Goal: Task Accomplishment & Management: Use online tool/utility

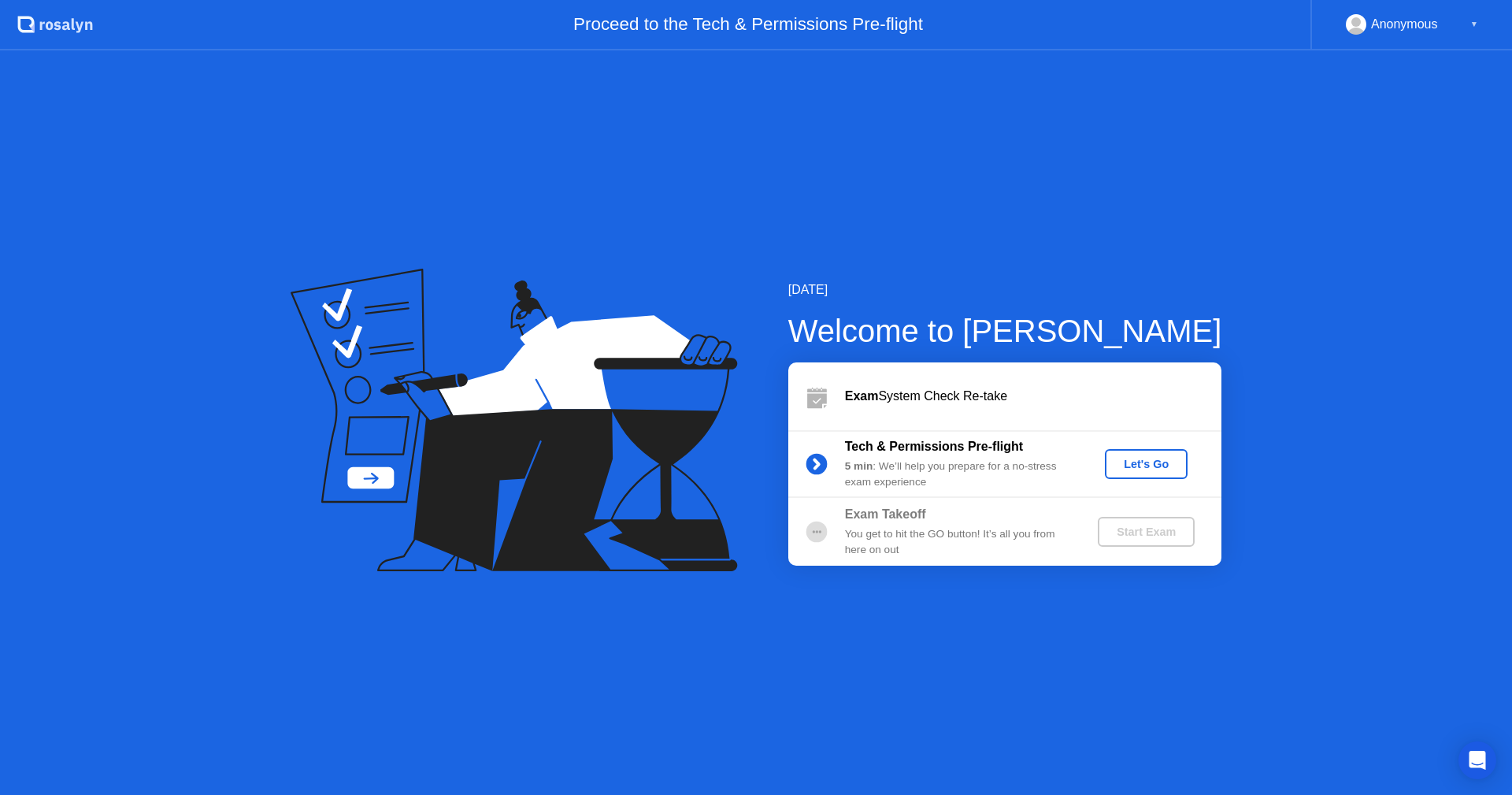
click at [1131, 466] on div "Let's Go" at bounding box center [1146, 464] width 70 height 12
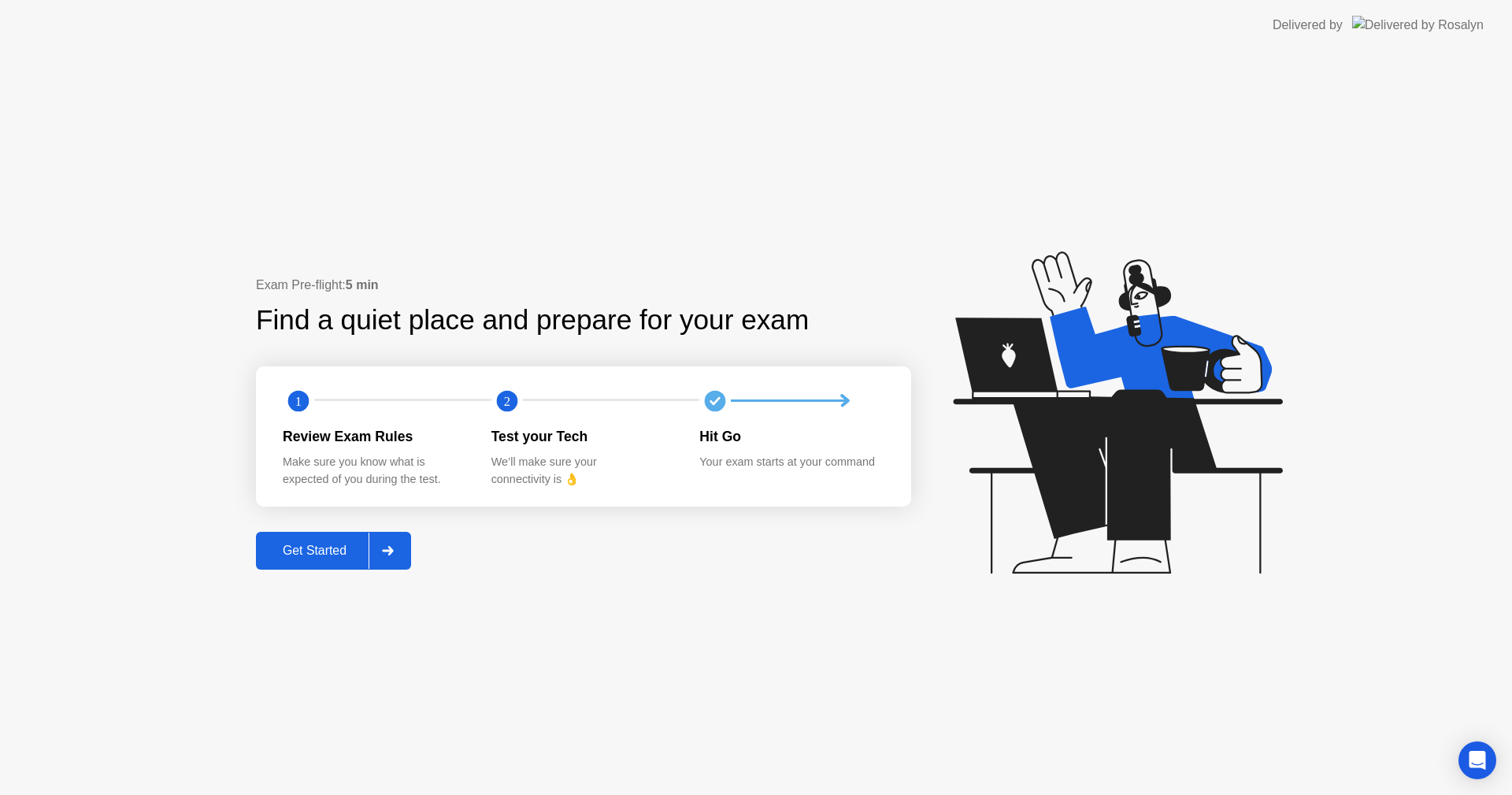
click at [323, 545] on div "Get Started" at bounding box center [315, 550] width 108 height 14
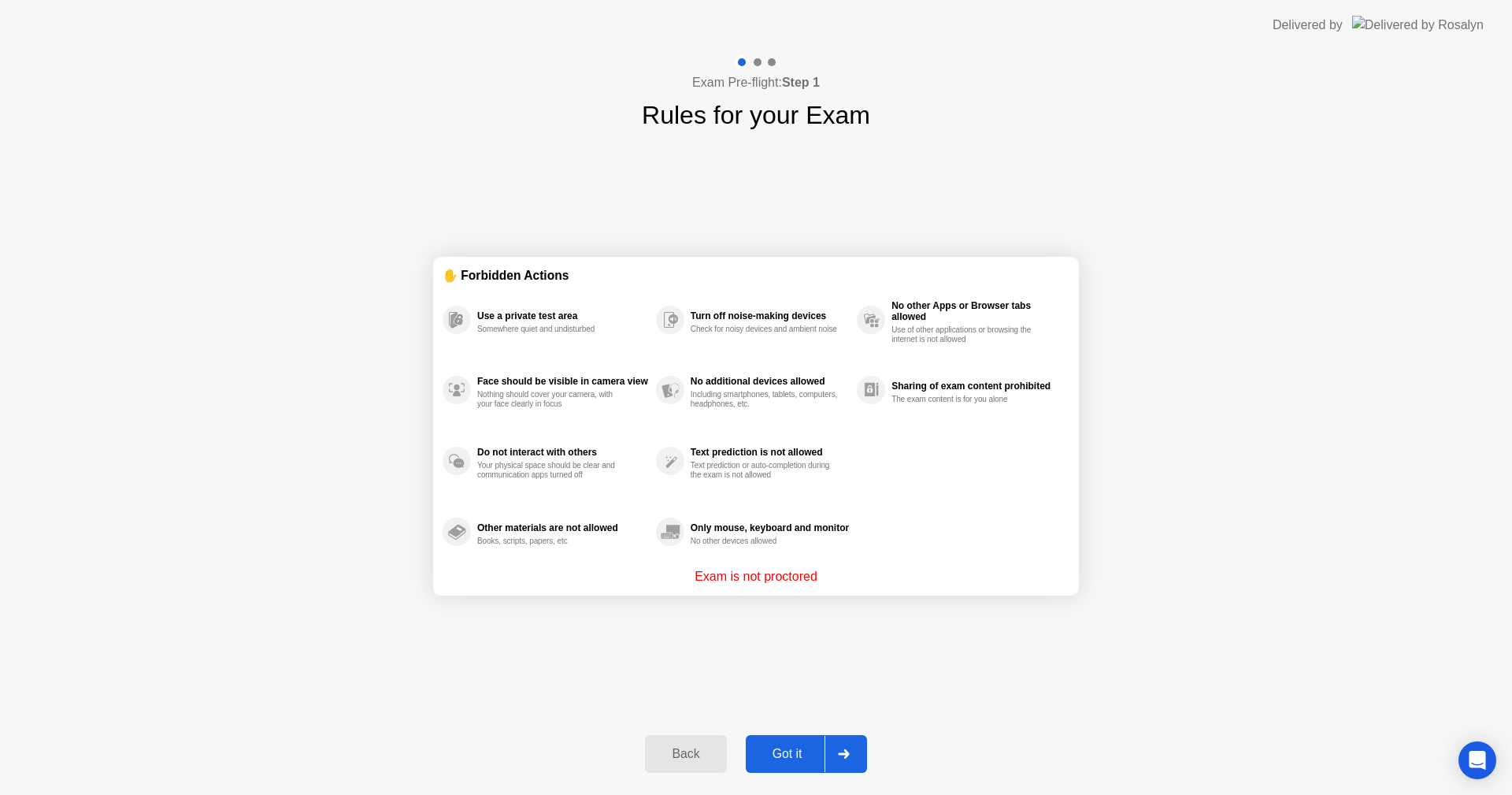
click at [776, 754] on div "Got it" at bounding box center [787, 754] width 74 height 14
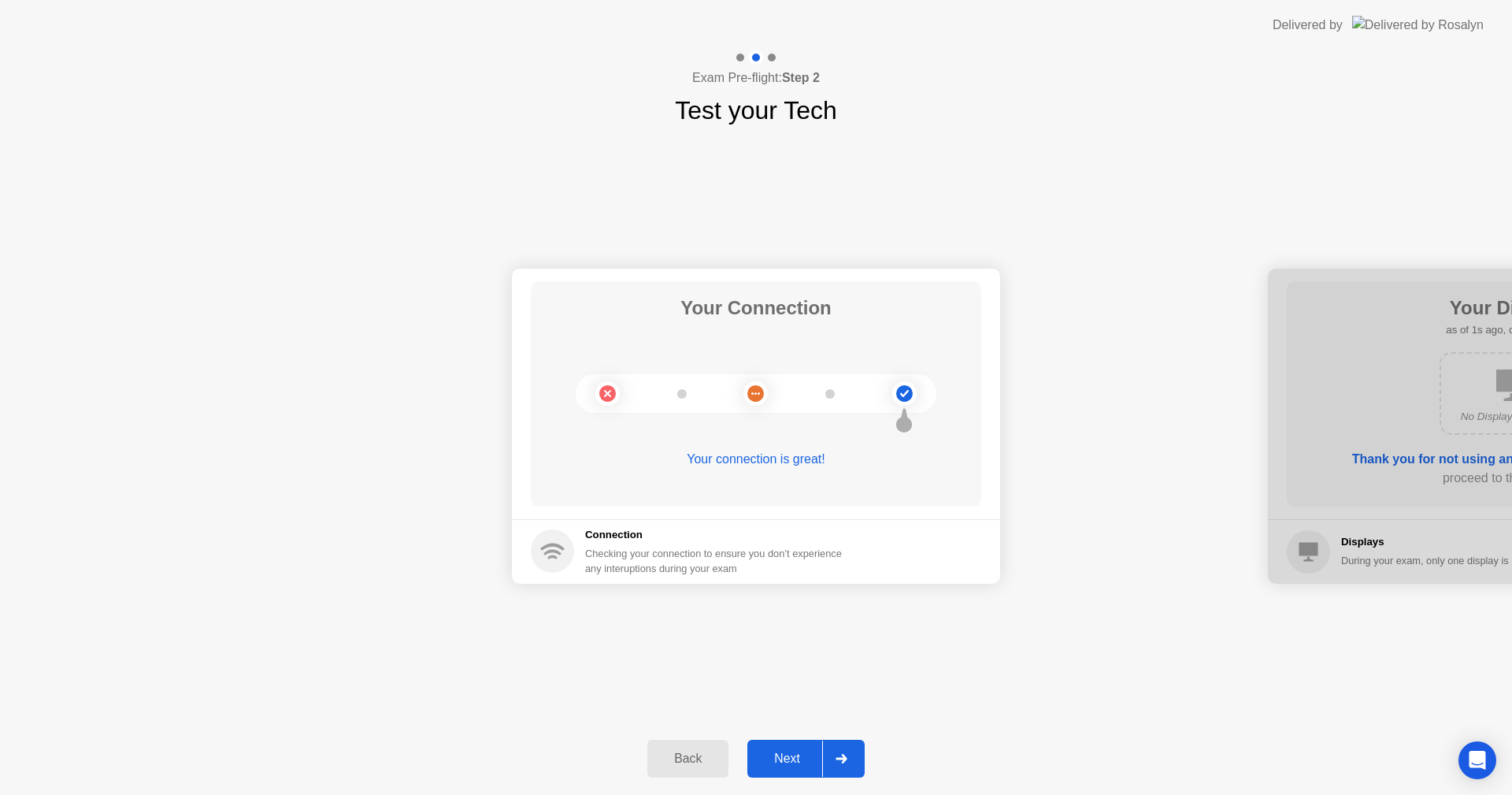
click at [786, 758] on div "Next" at bounding box center [787, 758] width 70 height 14
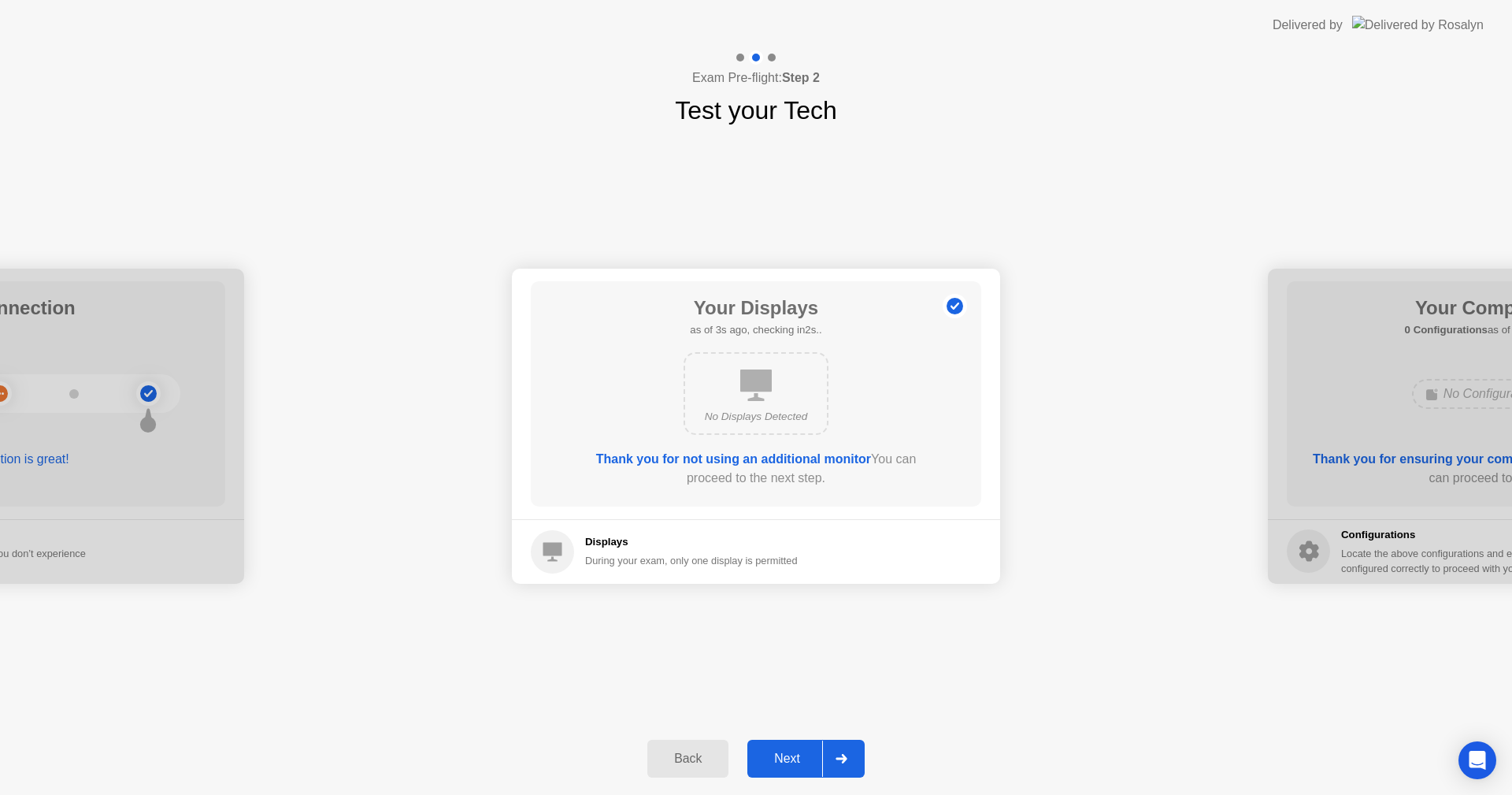
click at [786, 758] on div "Next" at bounding box center [787, 758] width 70 height 14
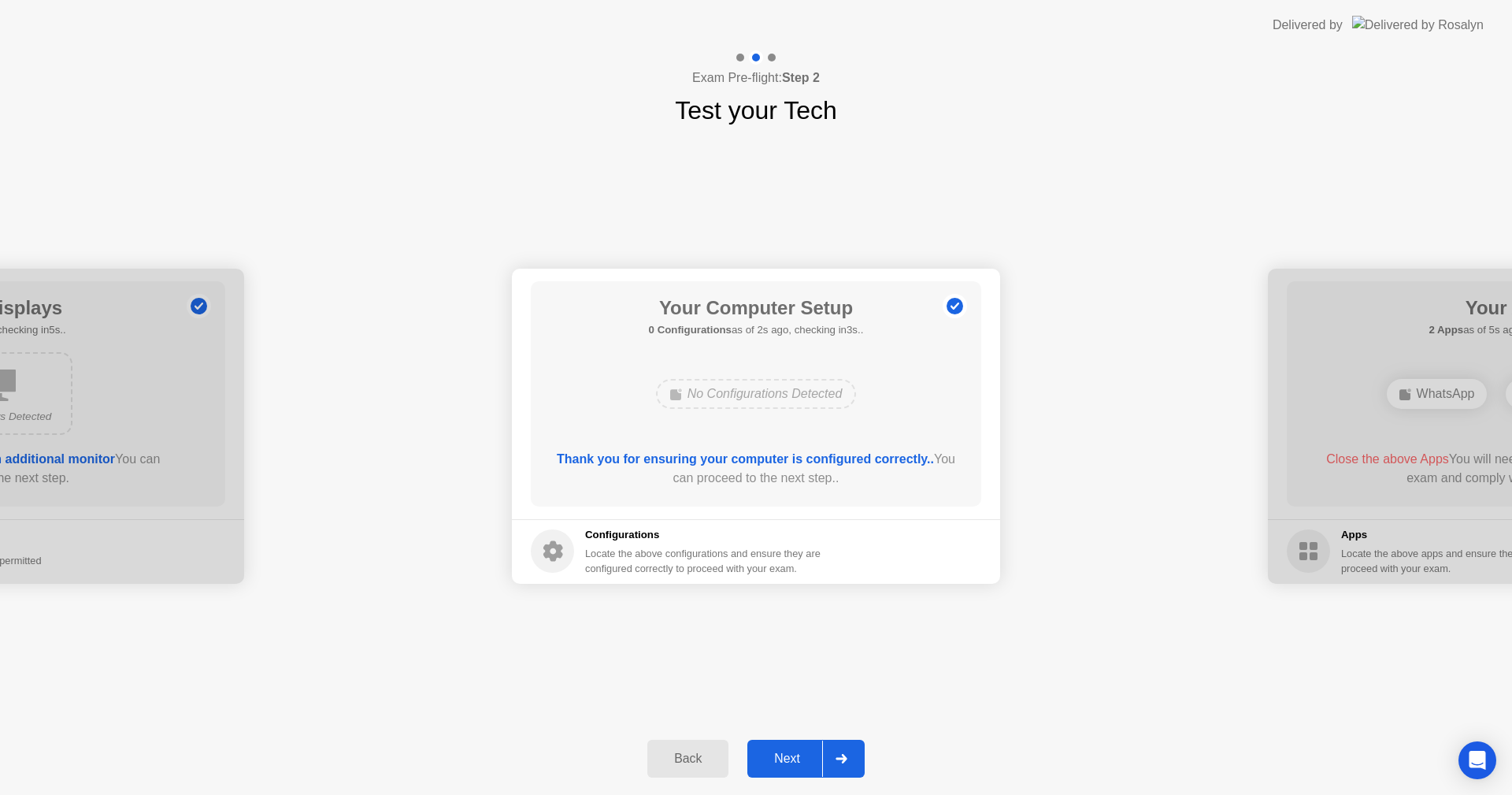
click at [786, 758] on div "Next" at bounding box center [787, 758] width 70 height 14
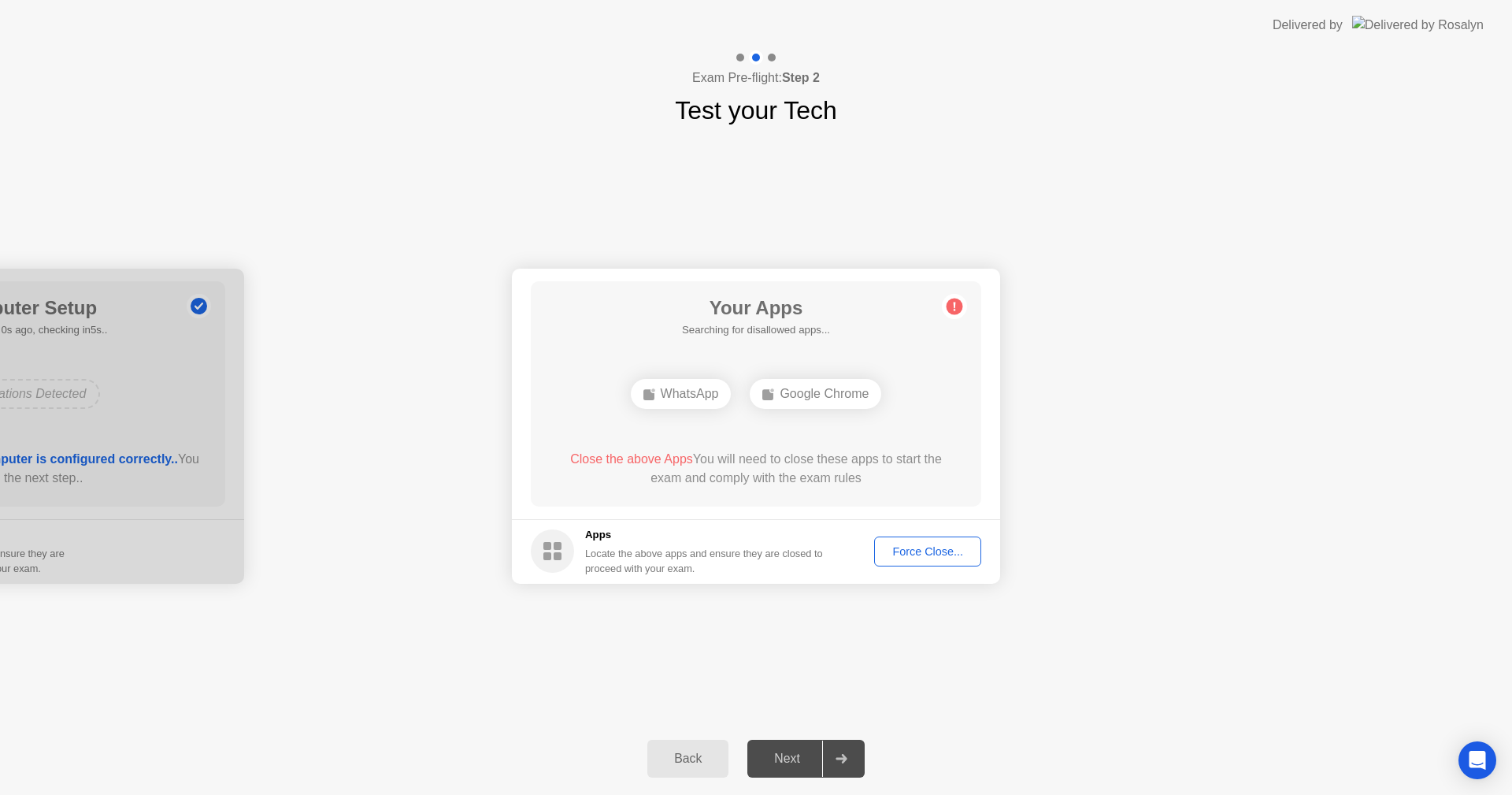
click at [909, 557] on div "Force Close..." at bounding box center [928, 551] width 96 height 12
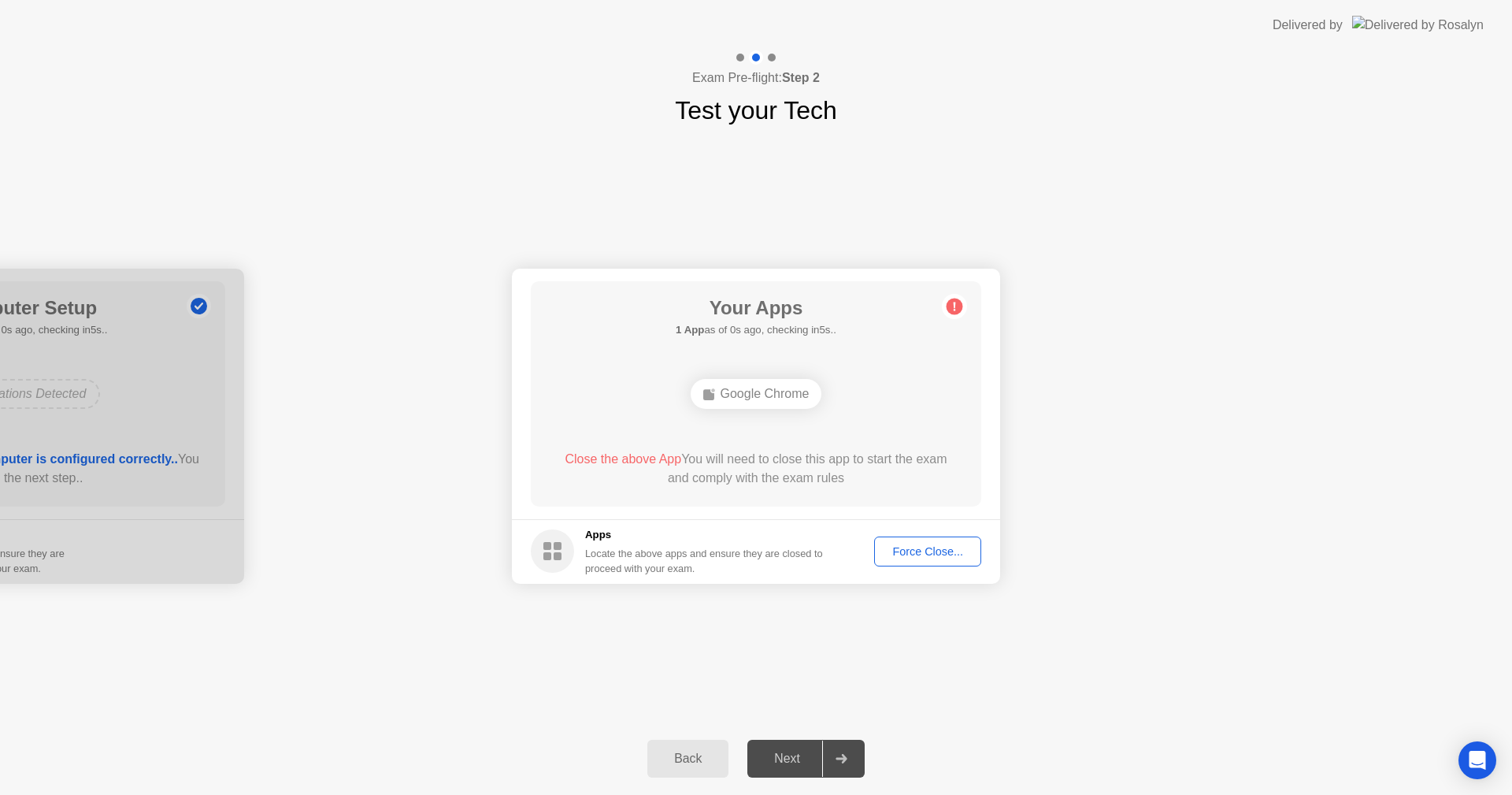
click at [922, 548] on div "Force Close..." at bounding box center [928, 551] width 96 height 12
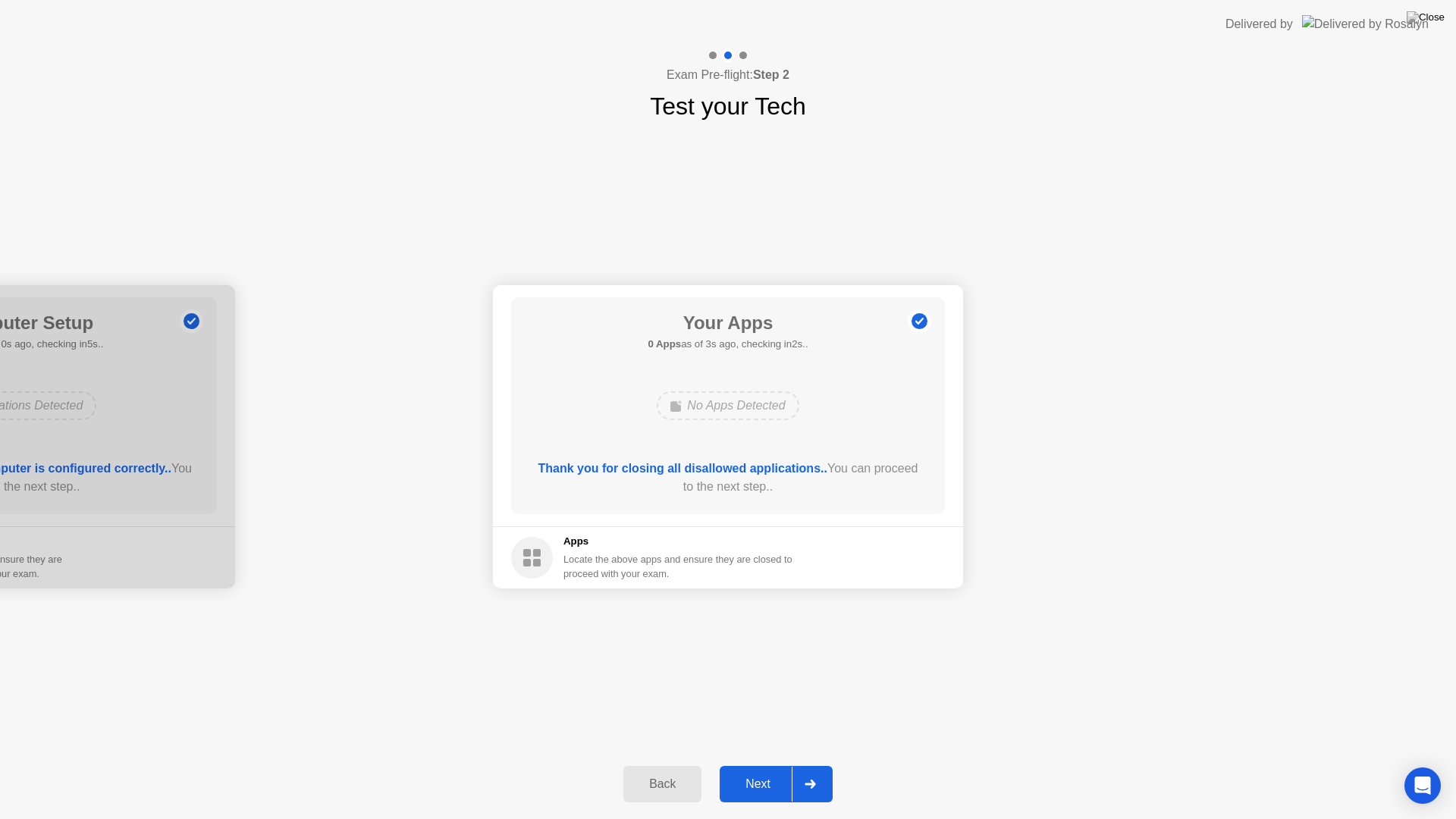
click at [750, 764] on div "Next" at bounding box center [758, 784] width 67 height 13
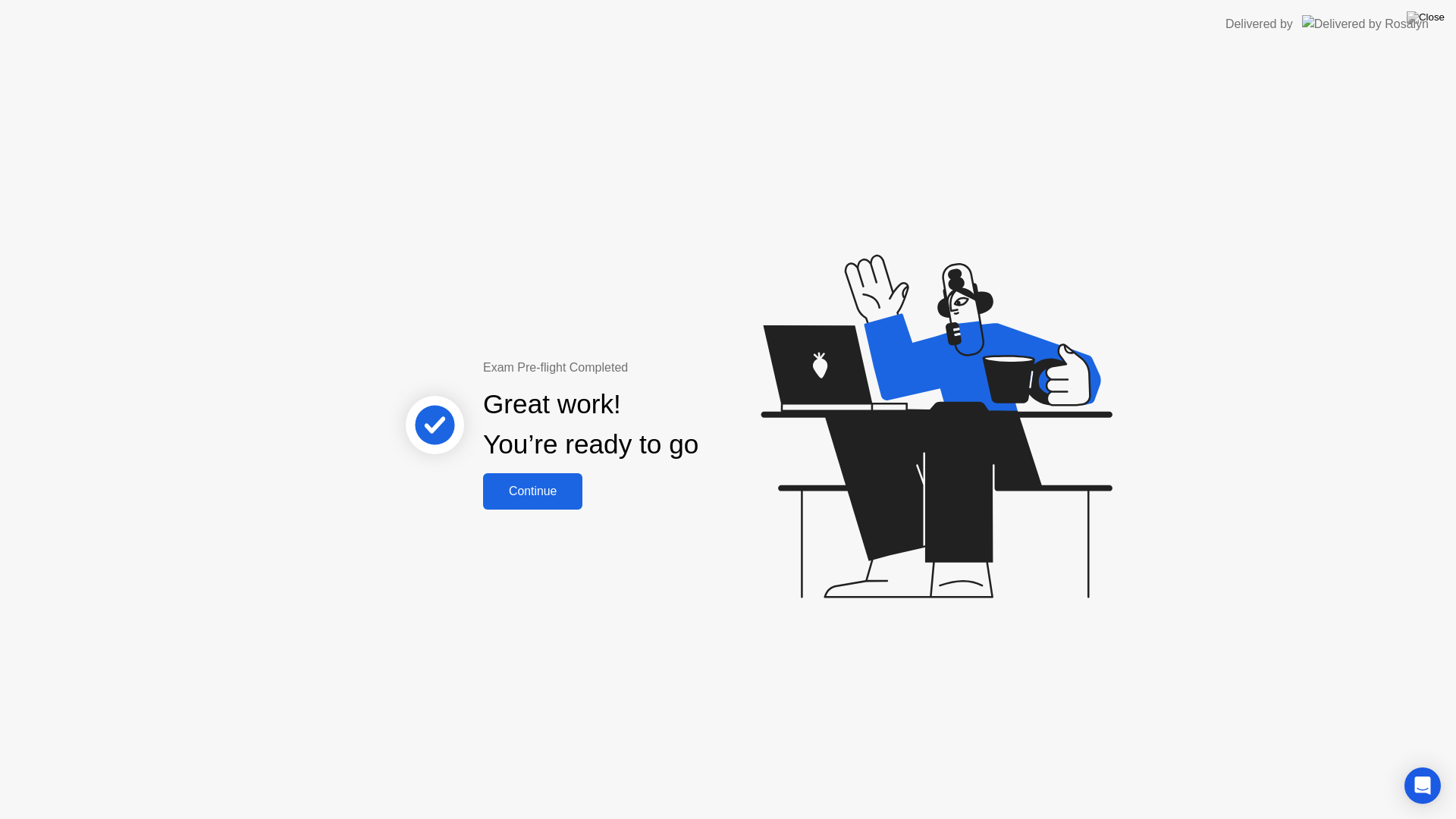
click at [551, 503] on button "Continue" at bounding box center [533, 491] width 99 height 36
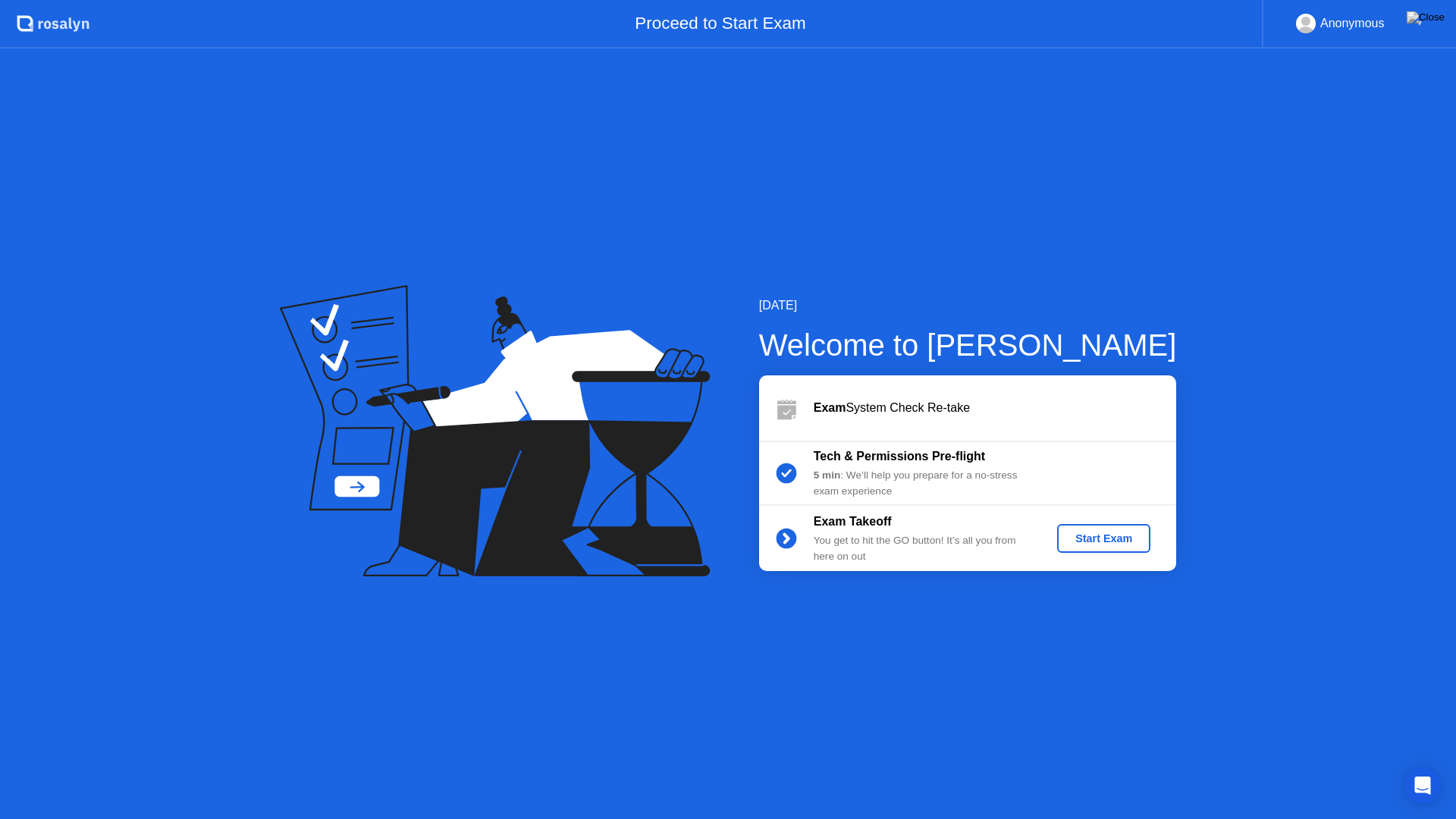
click at [1131, 544] on div "Start Exam" at bounding box center [1104, 538] width 81 height 12
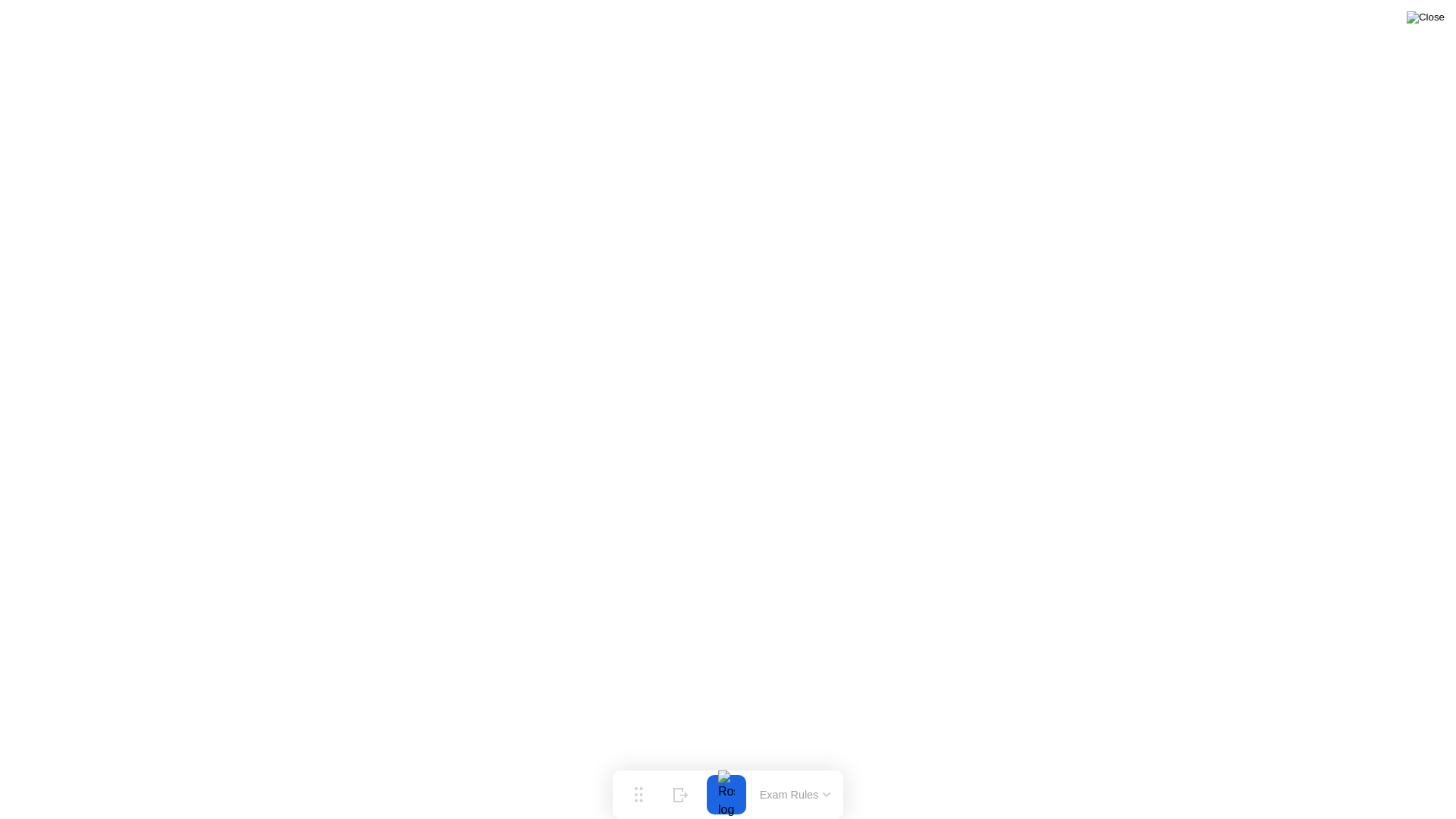
click at [1440, 18] on img at bounding box center [1425, 17] width 38 height 12
click at [635, 764] on circle at bounding box center [637, 795] width 3 height 3
click at [682, 764] on div "Hide" at bounding box center [681, 807] width 16 height 9
click at [1398, 764] on icon at bounding box center [1399, 788] width 9 height 13
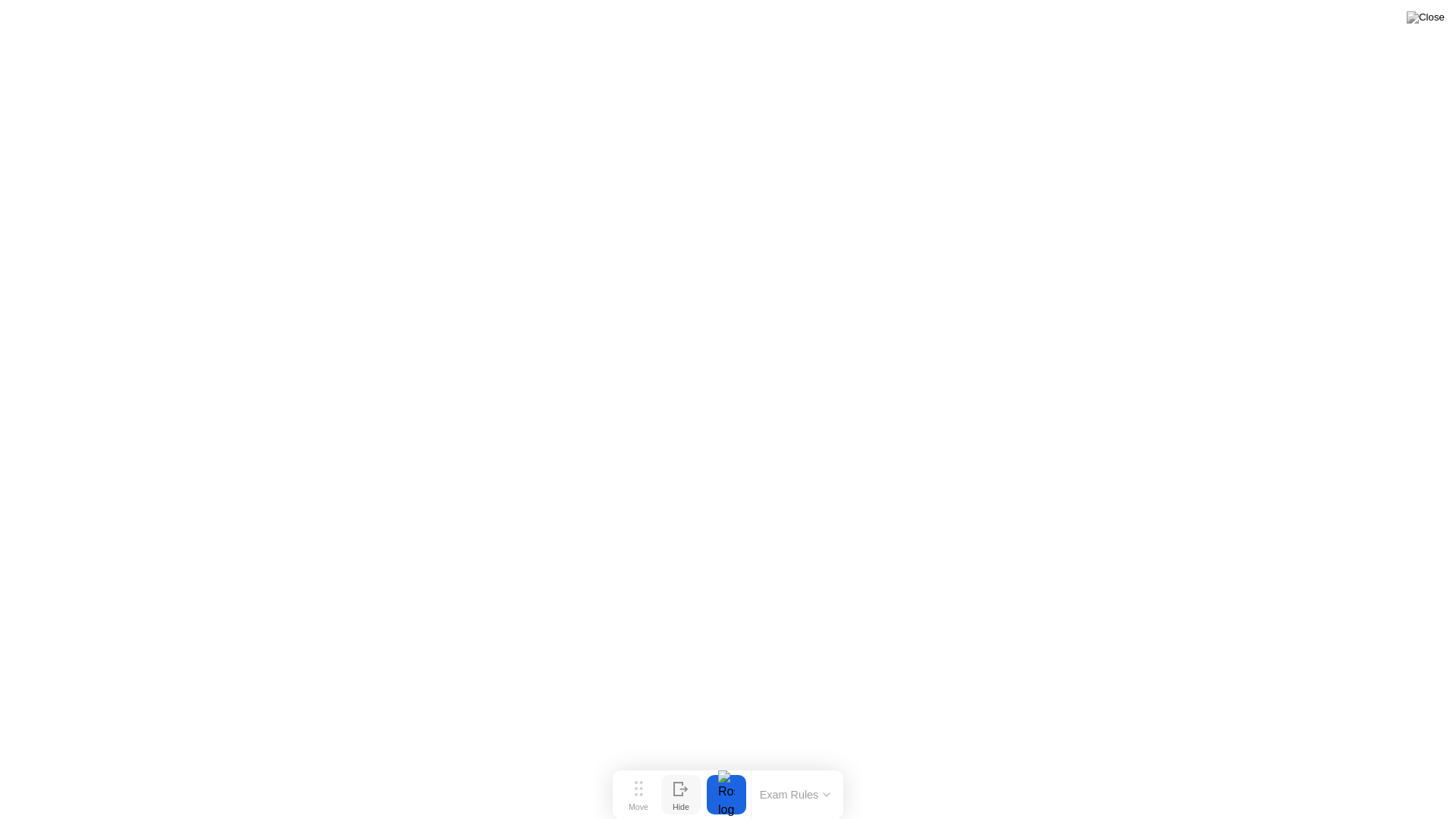
click at [725, 764] on div at bounding box center [726, 795] width 32 height 39
click at [726, 764] on div at bounding box center [726, 795] width 32 height 39
click at [1433, 19] on img at bounding box center [1425, 17] width 38 height 12
